Goal: Entertainment & Leisure: Consume media (video, audio)

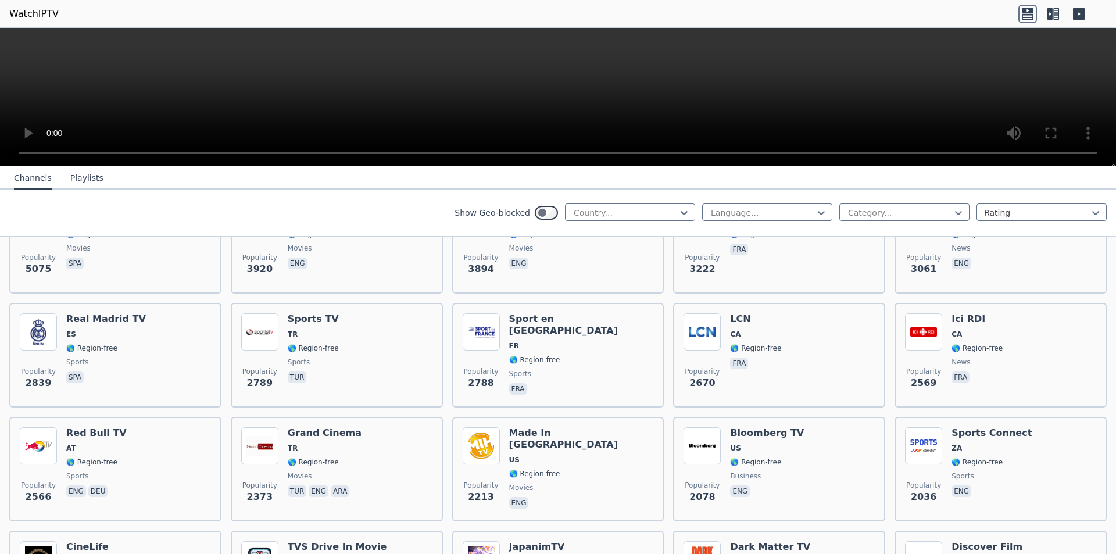
scroll to position [310, 0]
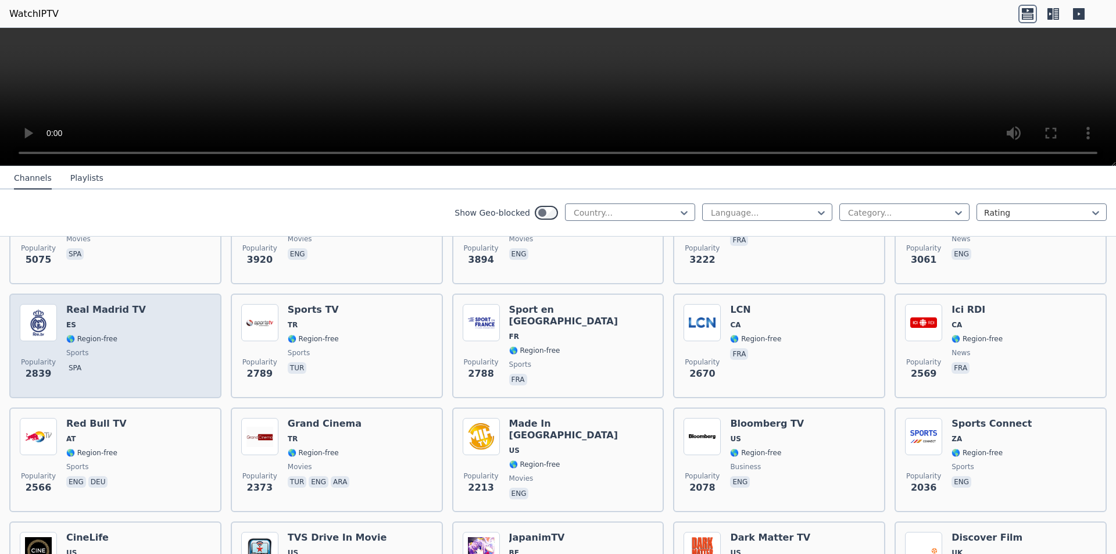
click at [184, 305] on div "Popularity 2839 Real Madrid TV ES 🌎 Region-free sports spa" at bounding box center [115, 346] width 191 height 84
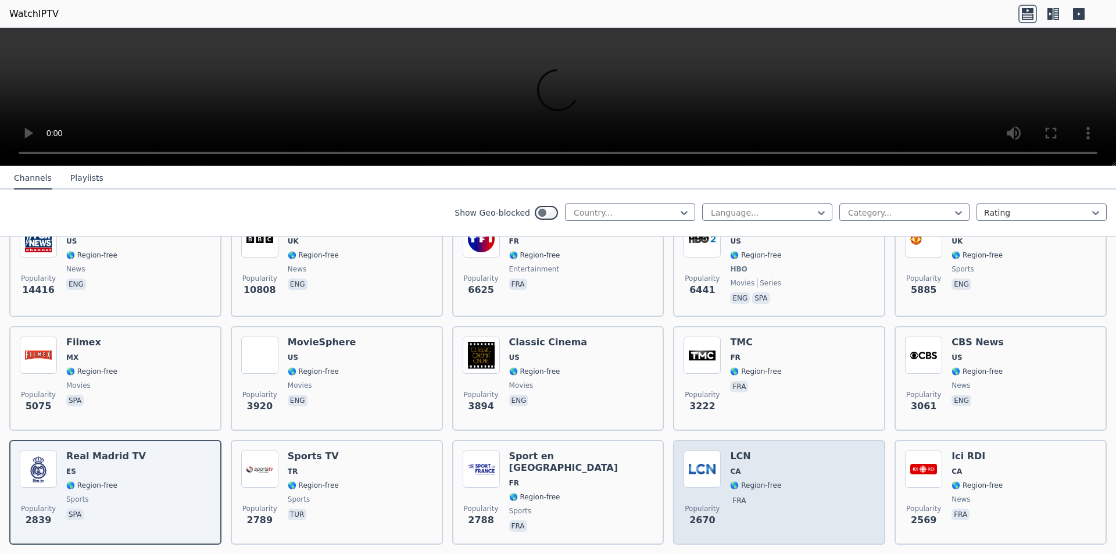
scroll to position [0, 0]
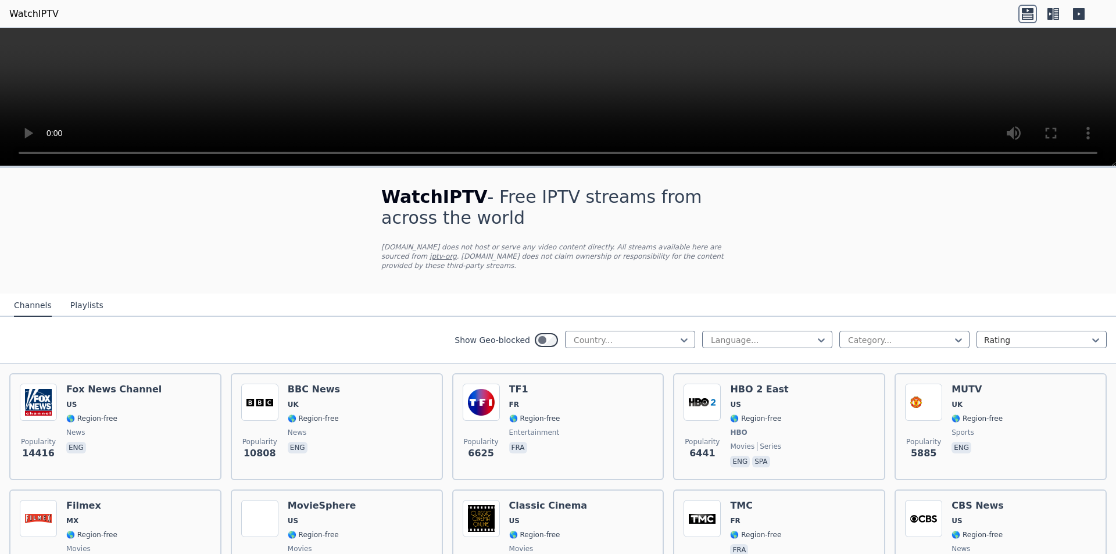
click at [587, 263] on div "WatchIPTV - Free IPTV streams from across the world [DOMAIN_NAME] does not host…" at bounding box center [558, 231] width 391 height 126
click at [609, 334] on div at bounding box center [626, 340] width 106 height 12
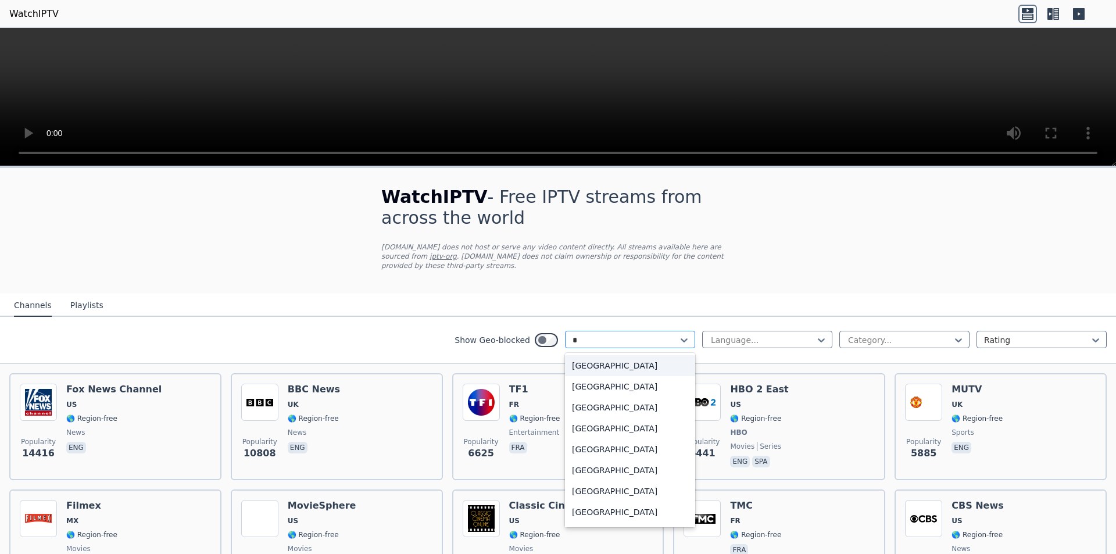
type input "**"
click at [575, 355] on div "[GEOGRAPHIC_DATA]" at bounding box center [630, 365] width 130 height 21
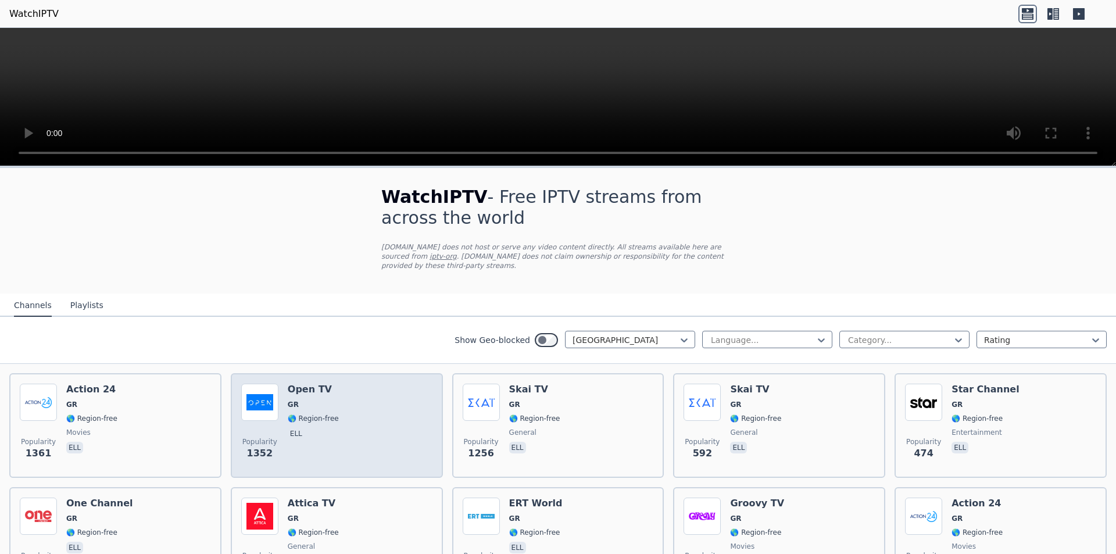
click at [334, 419] on div "Popularity 1352 Open TV GR 🌎 Region-free ell" at bounding box center [336, 426] width 191 height 84
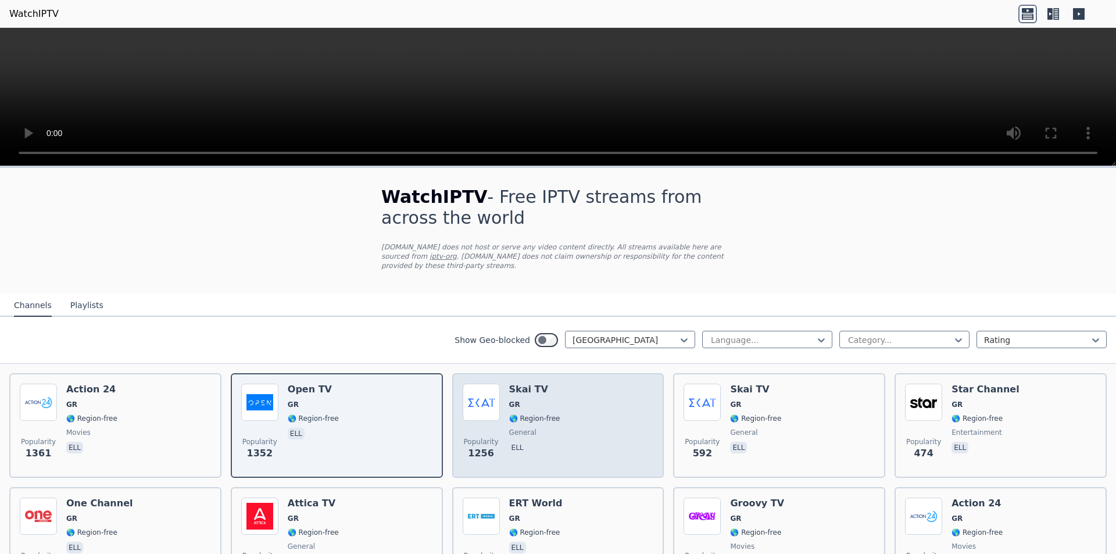
click at [545, 414] on span "🌎 Region-free" at bounding box center [534, 418] width 51 height 9
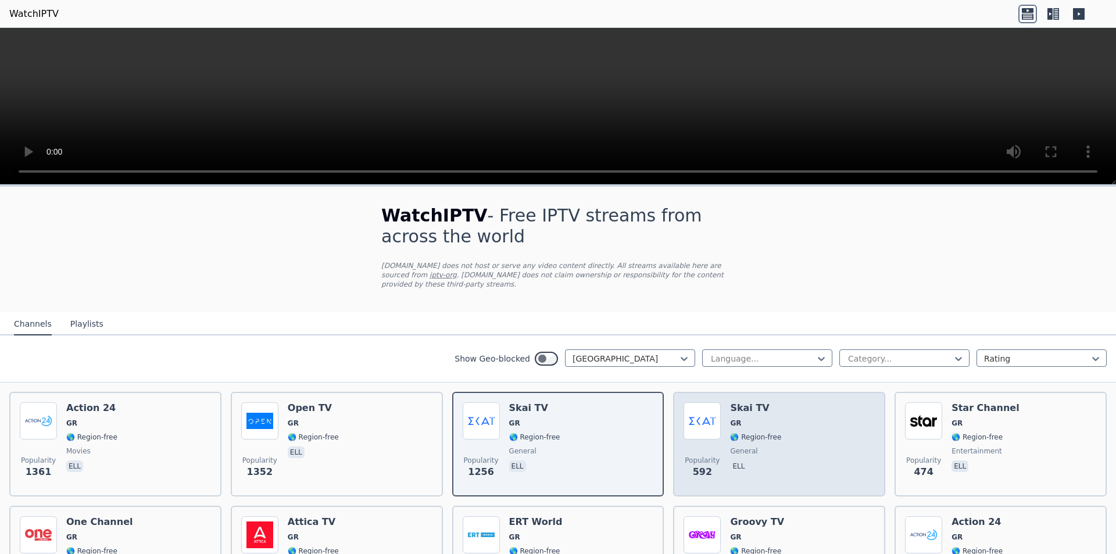
click at [846, 434] on div "Popularity 592 Skai TV GR 🌎 Region-free general ell" at bounding box center [779, 444] width 191 height 84
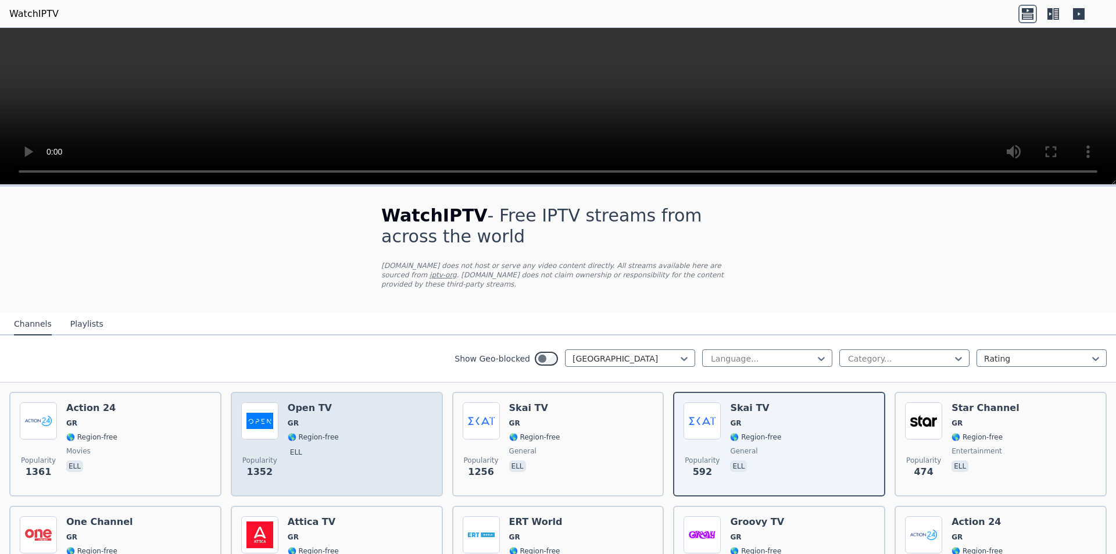
click at [379, 453] on div "Popularity 1352 Open TV GR 🌎 Region-free ell" at bounding box center [336, 444] width 191 height 84
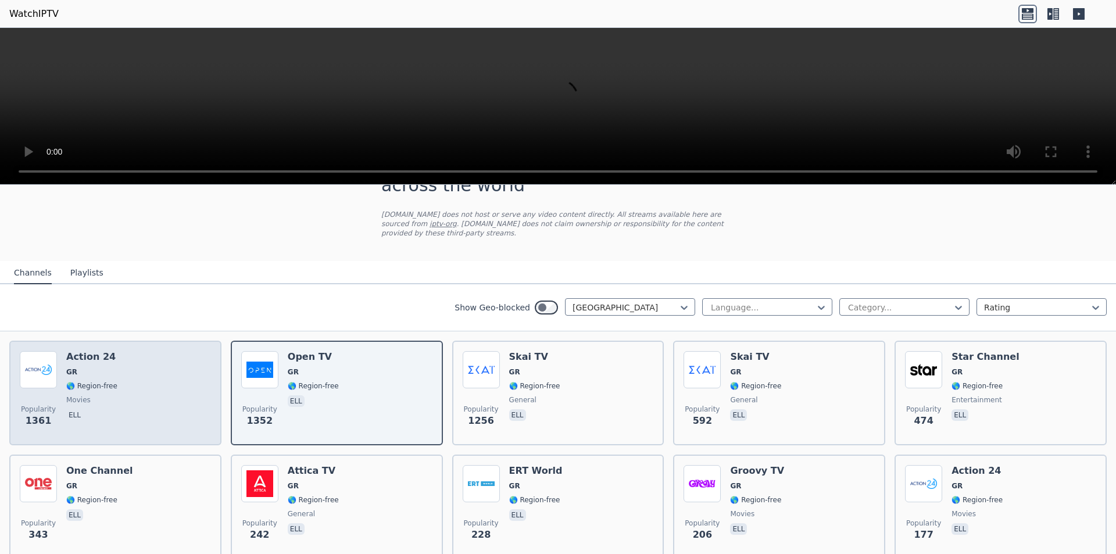
scroll to position [77, 0]
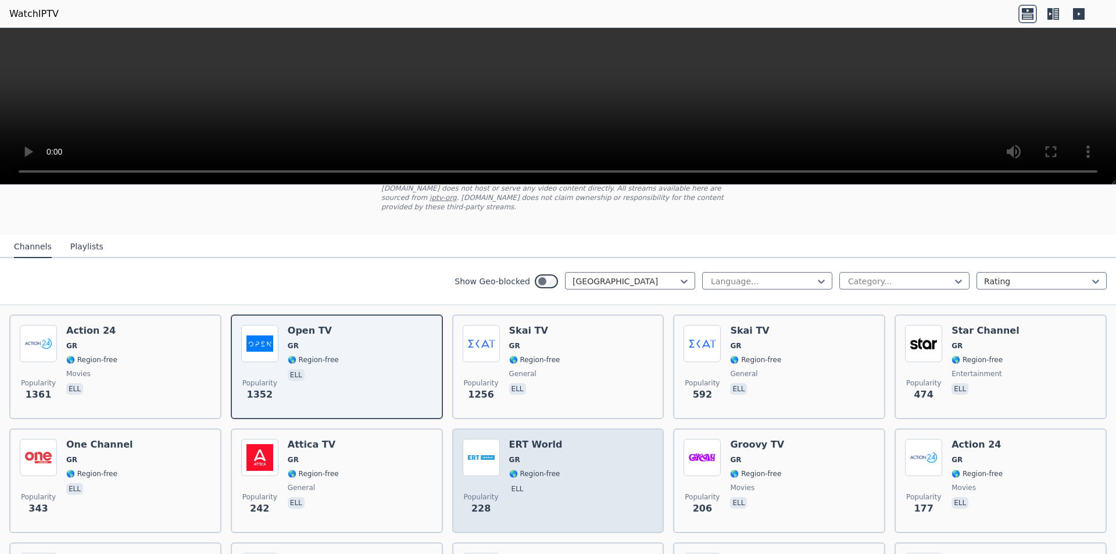
click at [558, 458] on div "Popularity 228 ERT World GR 🌎 Region-free ell" at bounding box center [558, 481] width 191 height 84
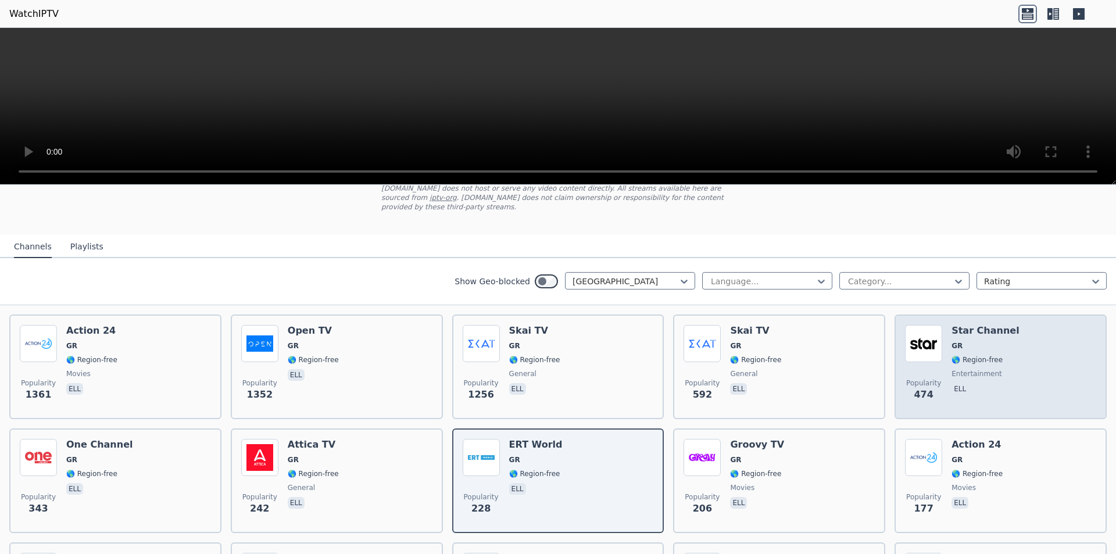
click at [936, 350] on div "Popularity 474 Star Channel GR 🌎 Region-free entertainment ell" at bounding box center [1000, 367] width 191 height 84
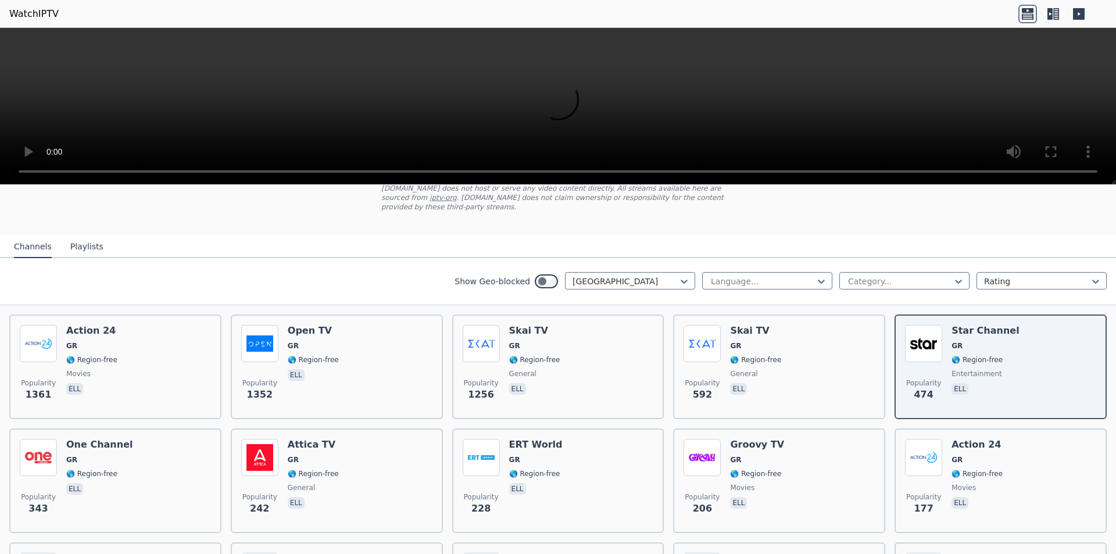
scroll to position [0, 0]
